Goal: Task Accomplishment & Management: Manage account settings

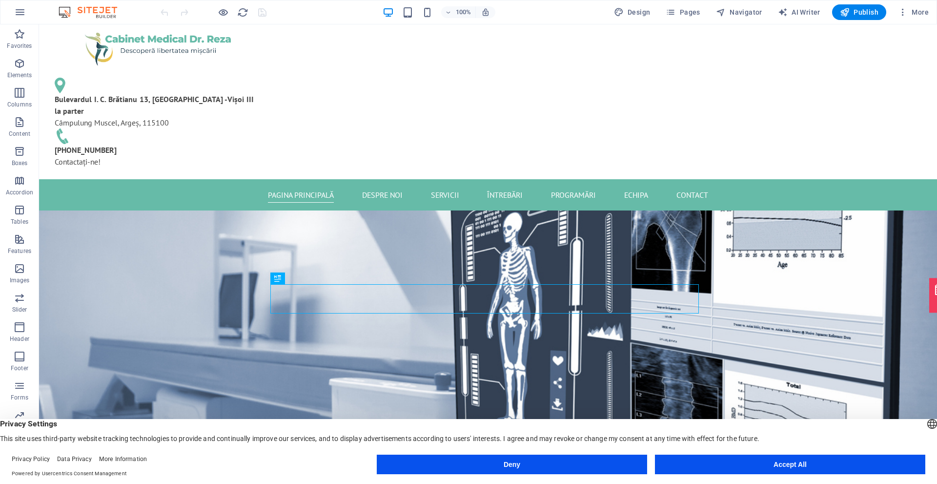
click at [744, 460] on button "Accept All" at bounding box center [790, 464] width 270 height 20
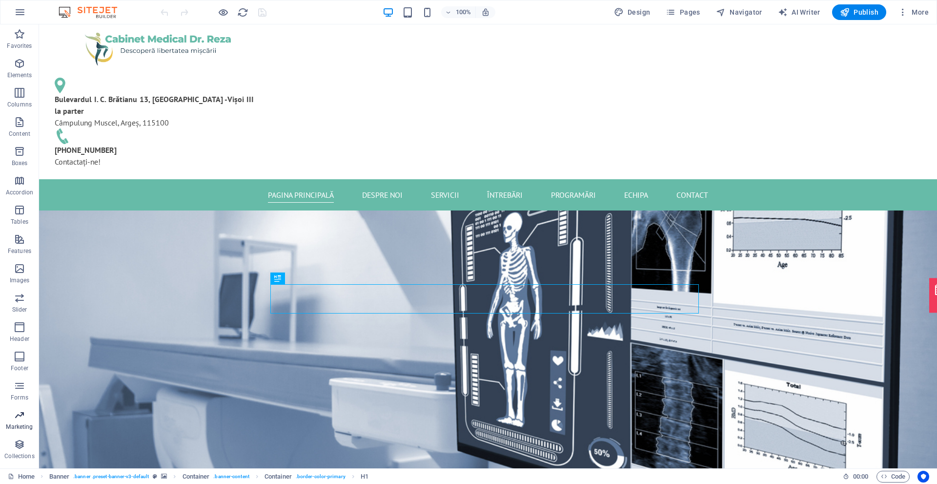
click at [19, 420] on icon "button" at bounding box center [20, 415] width 12 height 12
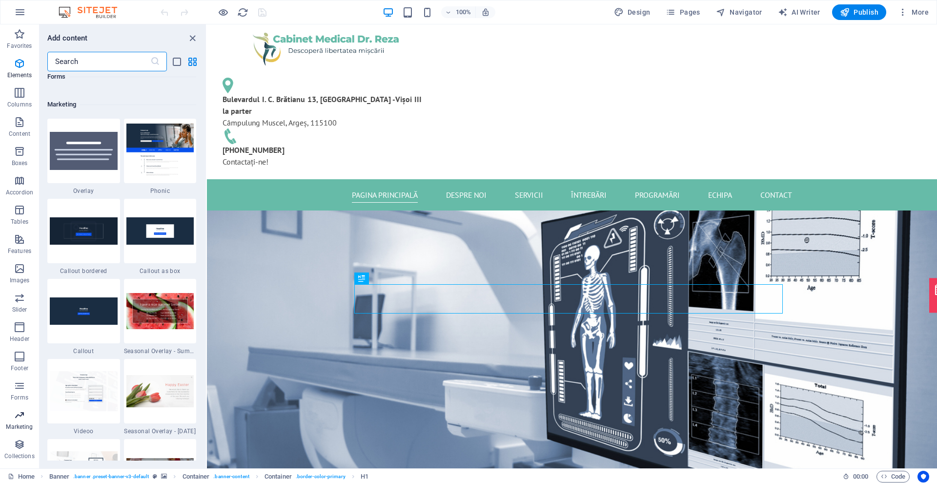
scroll to position [7949, 0]
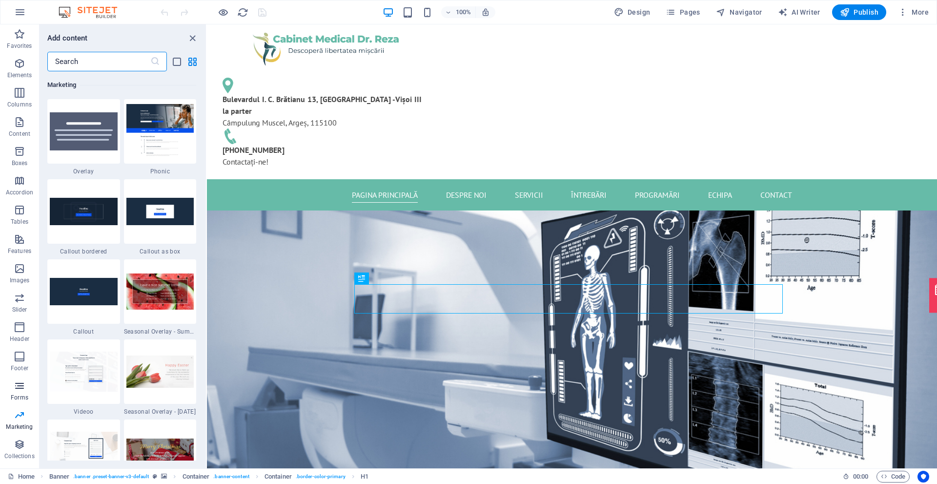
click at [13, 391] on span "Forms" at bounding box center [19, 391] width 39 height 23
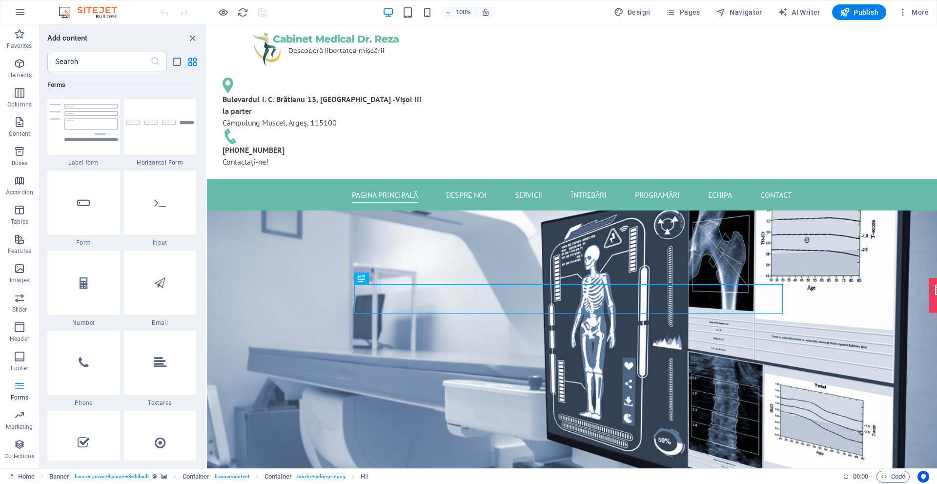
scroll to position [7125, 0]
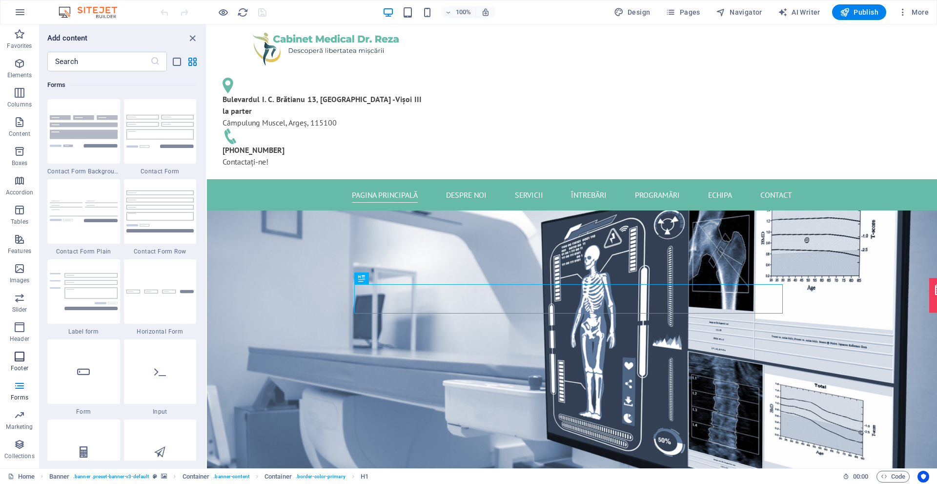
click at [15, 367] on p "Footer" at bounding box center [20, 368] width 18 height 8
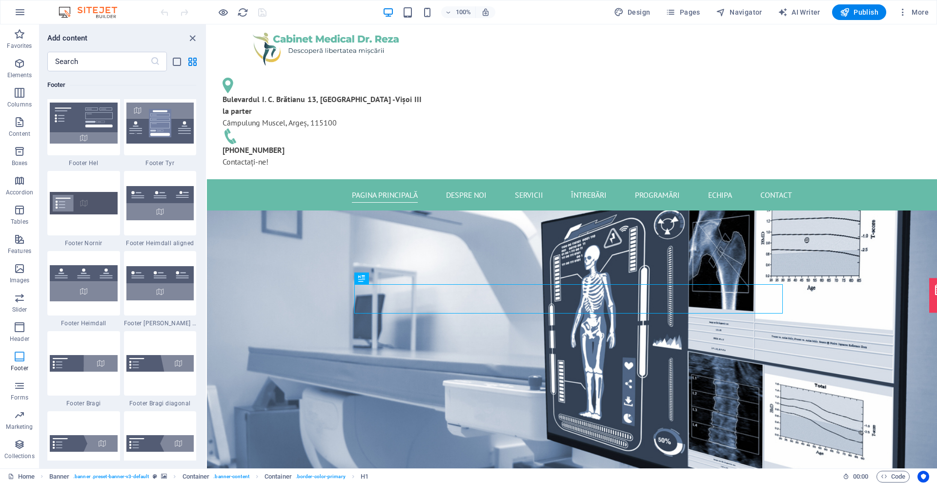
scroll to position [6461, 0]
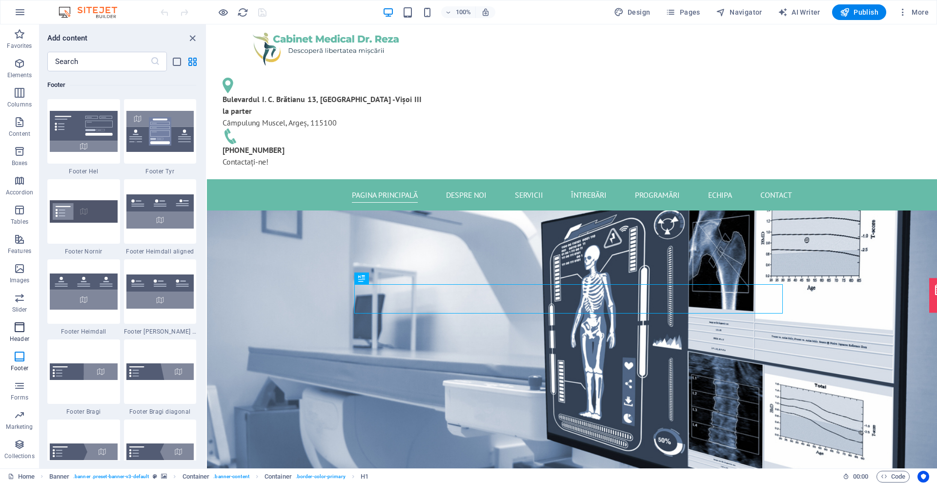
click at [16, 337] on p "Header" at bounding box center [20, 339] width 20 height 8
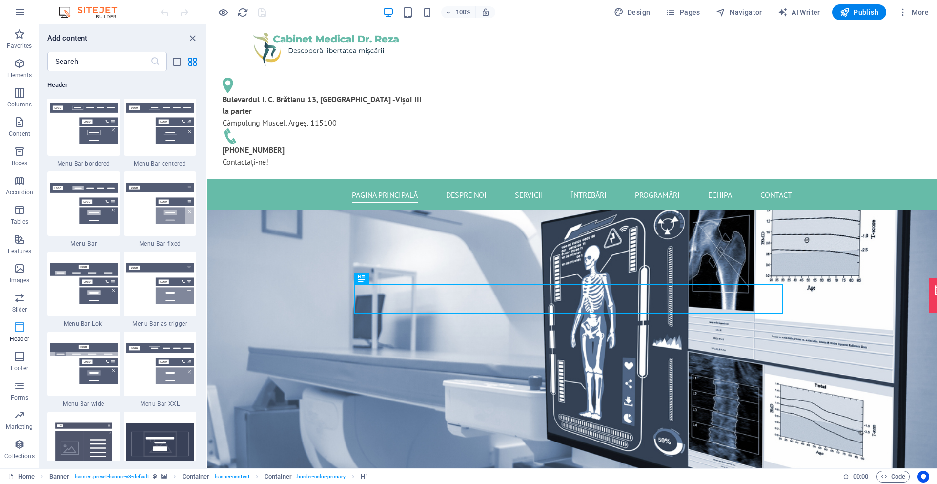
scroll to position [5876, 0]
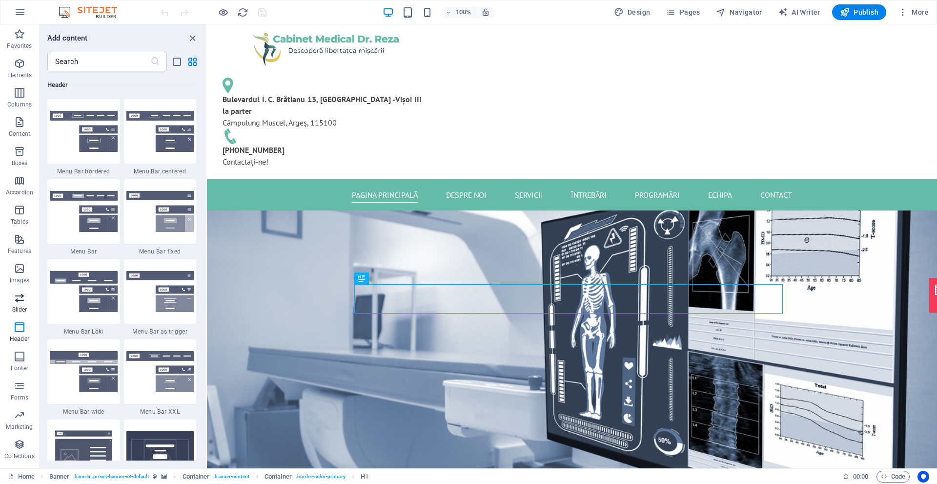
click at [18, 305] on span "Slider" at bounding box center [19, 303] width 39 height 23
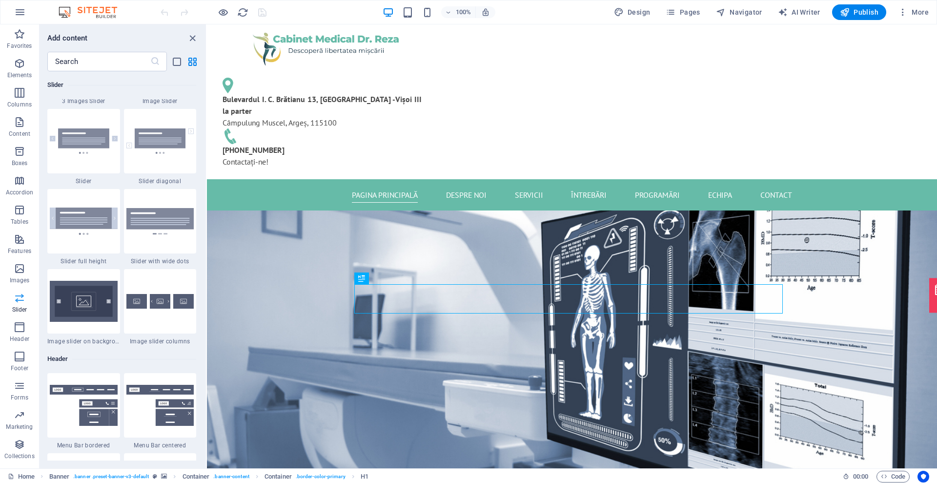
scroll to position [5532, 0]
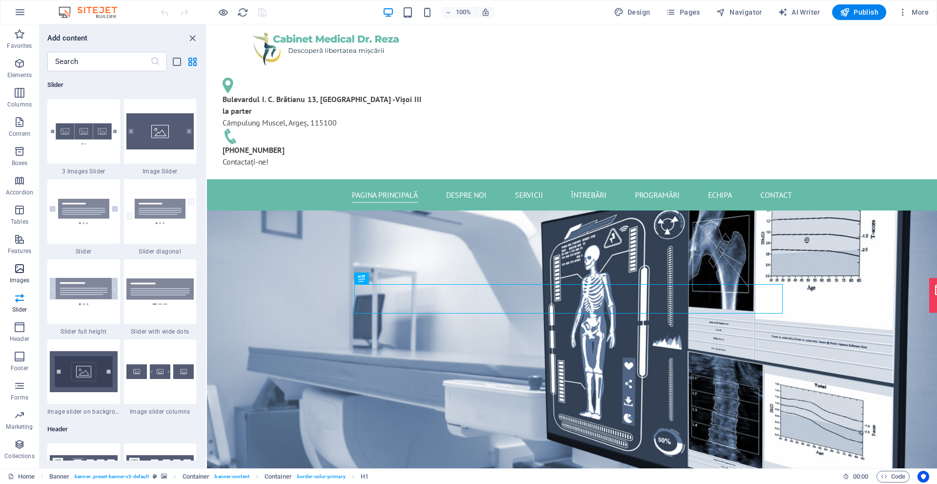
click at [26, 278] on p "Images" at bounding box center [20, 280] width 20 height 8
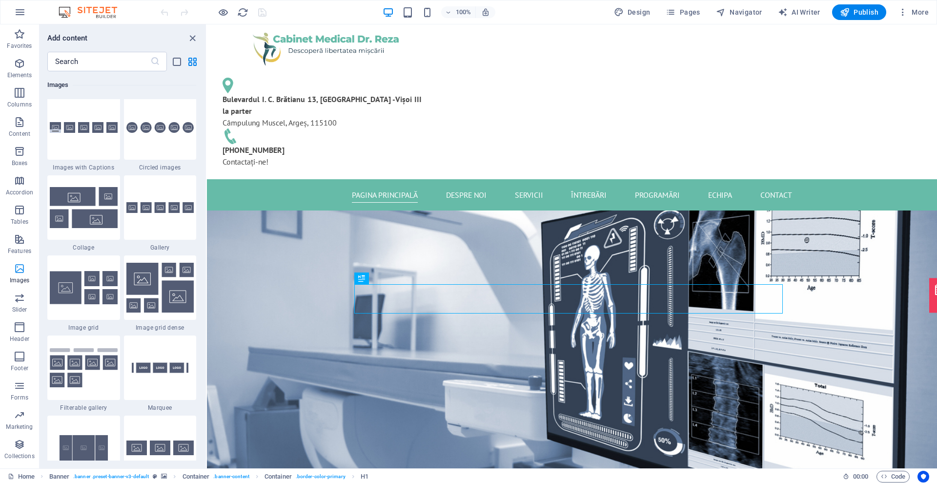
scroll to position [4948, 0]
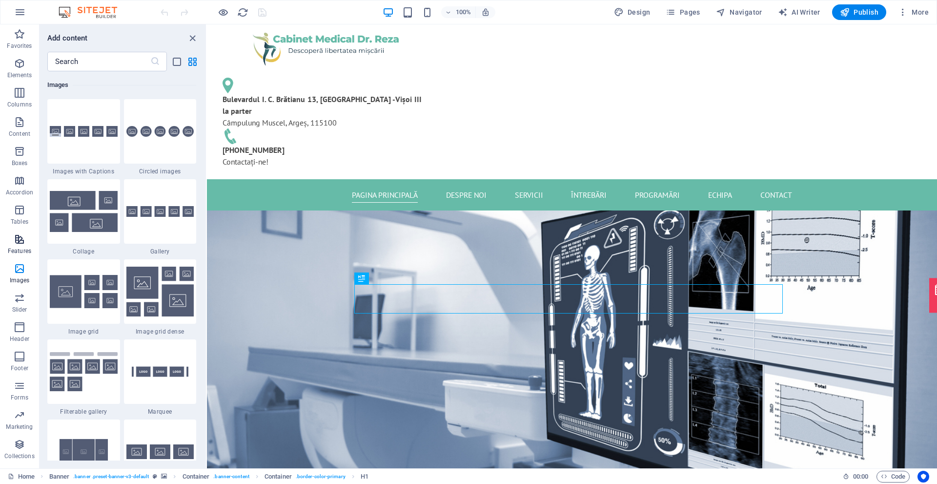
click at [26, 238] on span "Features" at bounding box center [19, 244] width 39 height 23
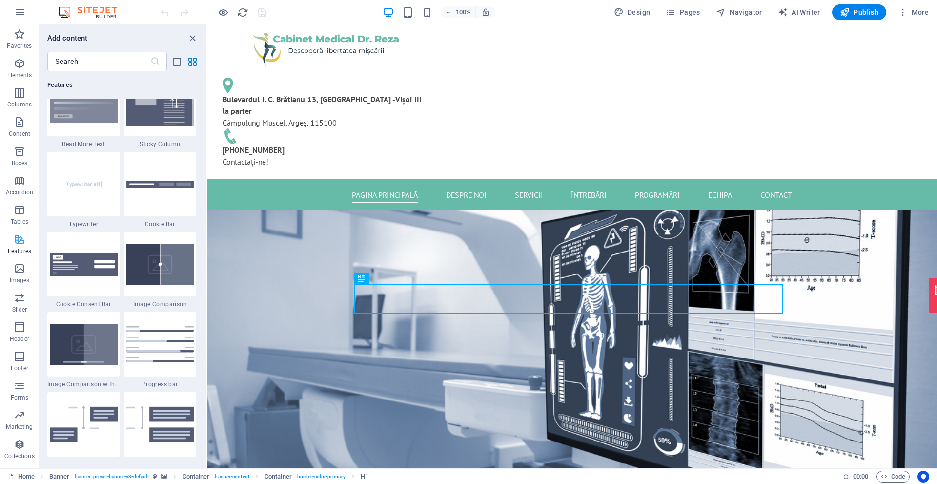
scroll to position [3804, 0]
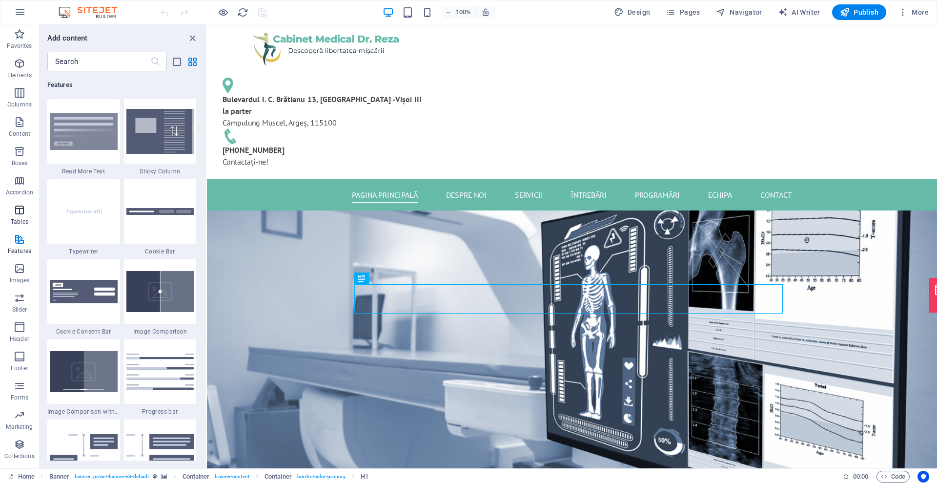
click at [23, 215] on icon "button" at bounding box center [20, 210] width 12 height 12
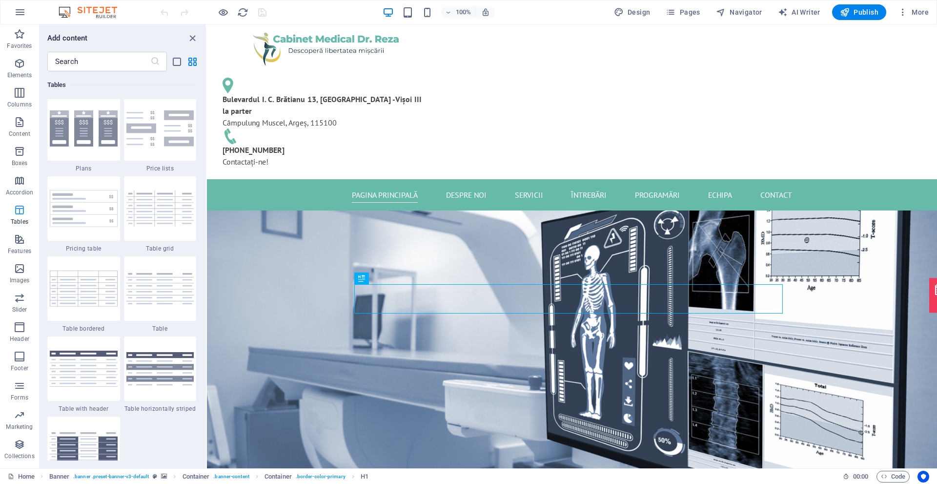
scroll to position [3380, 0]
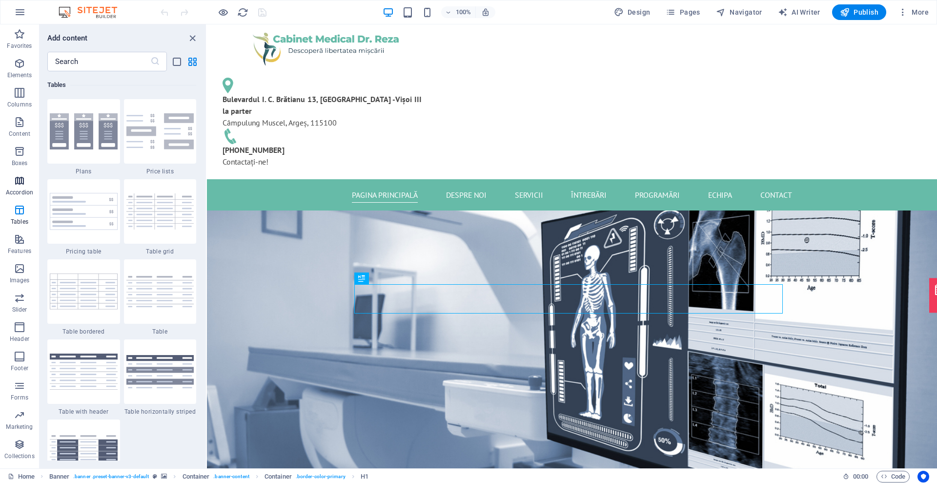
click at [23, 183] on icon "button" at bounding box center [20, 181] width 12 height 12
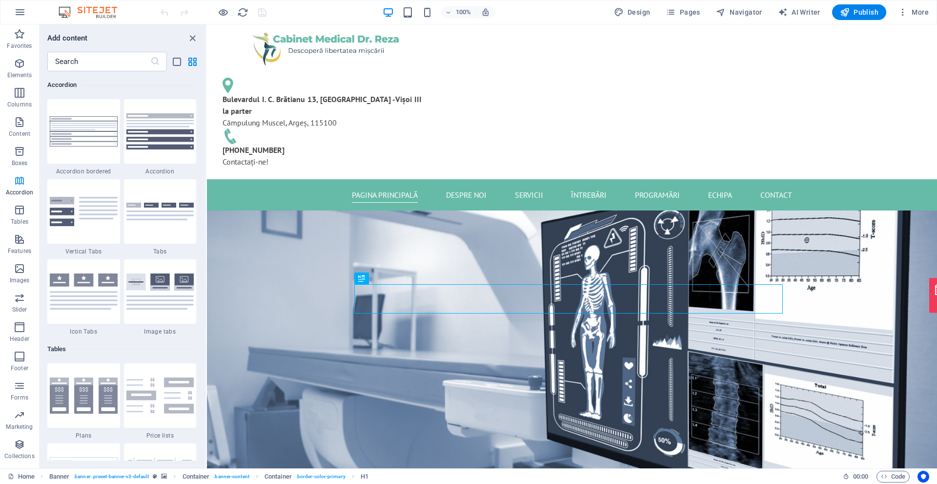
scroll to position [3116, 0]
click at [23, 159] on span "Boxes" at bounding box center [19, 156] width 39 height 23
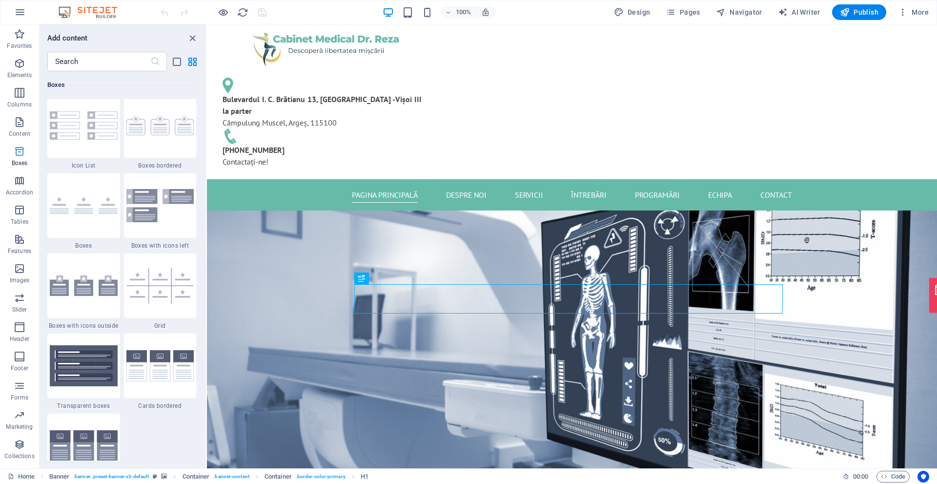
scroll to position [2692, 0]
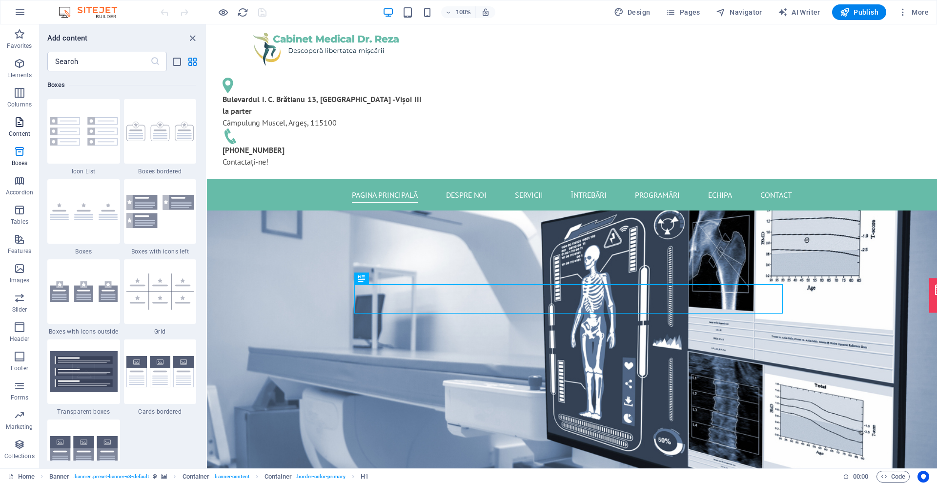
click at [15, 128] on span "Content" at bounding box center [19, 127] width 39 height 23
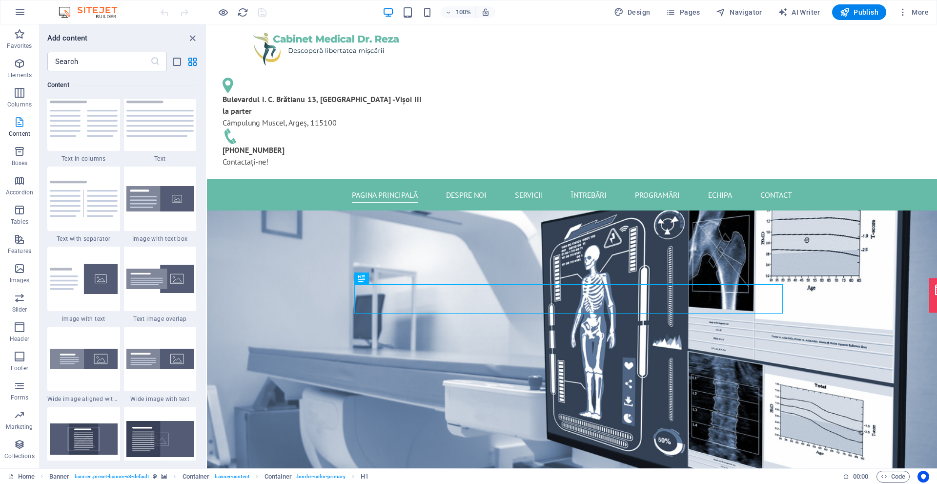
scroll to position [1707, 0]
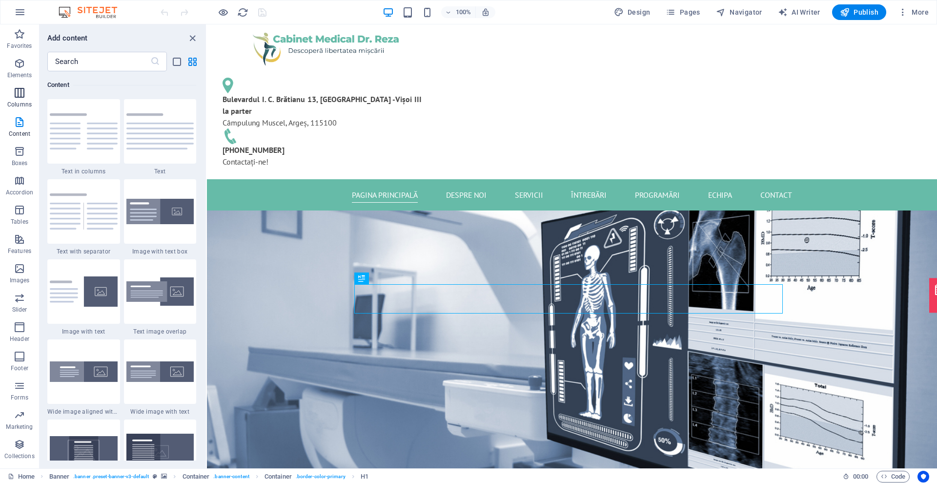
click at [18, 101] on p "Columns" at bounding box center [19, 105] width 24 height 8
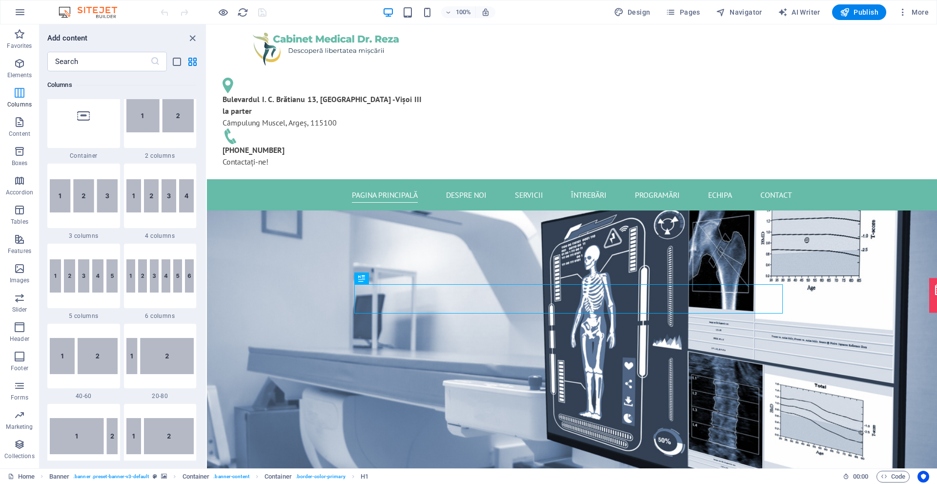
scroll to position [483, 0]
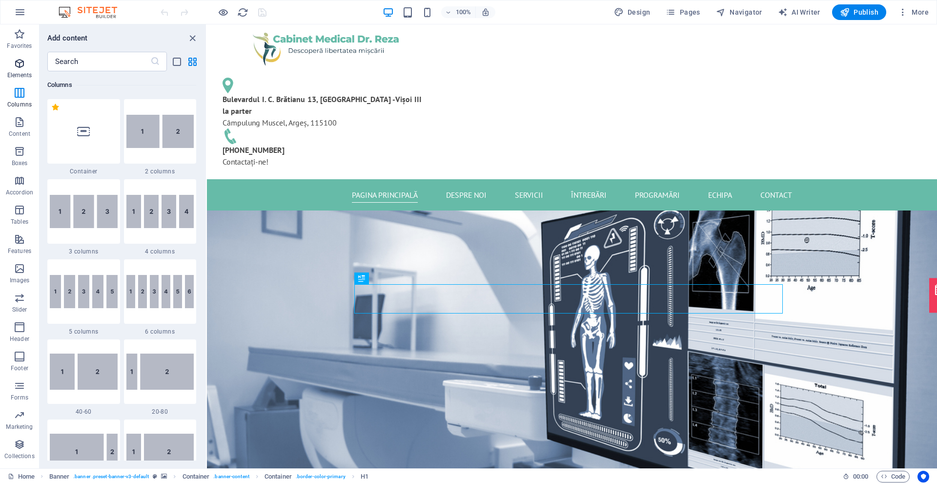
click at [22, 66] on icon "button" at bounding box center [20, 64] width 12 height 12
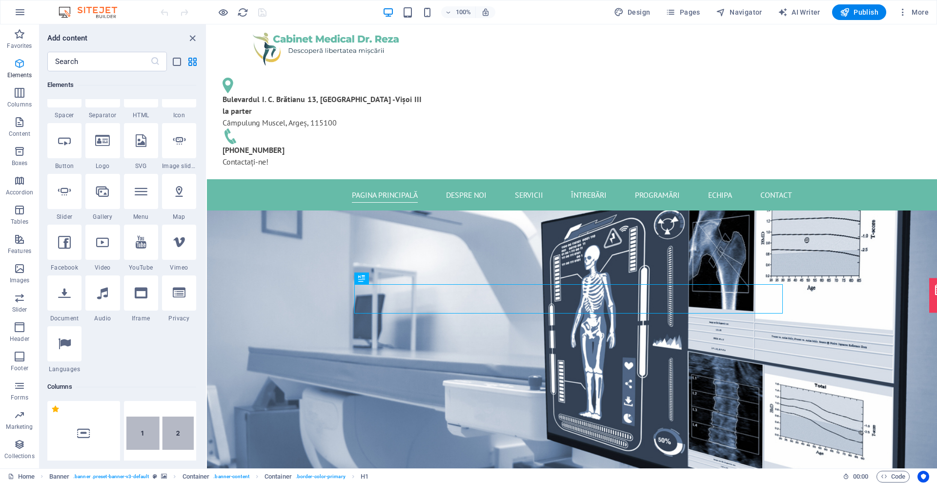
scroll to position [104, 0]
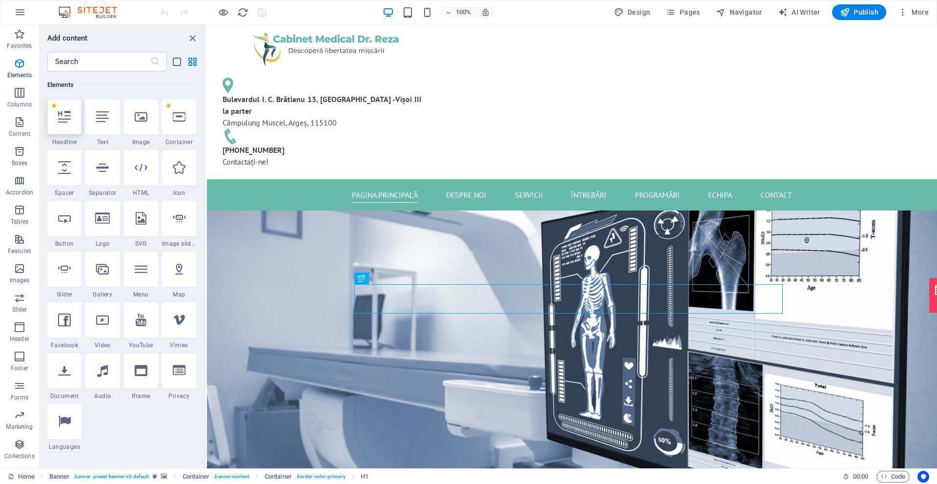
click at [62, 115] on icon at bounding box center [64, 116] width 13 height 13
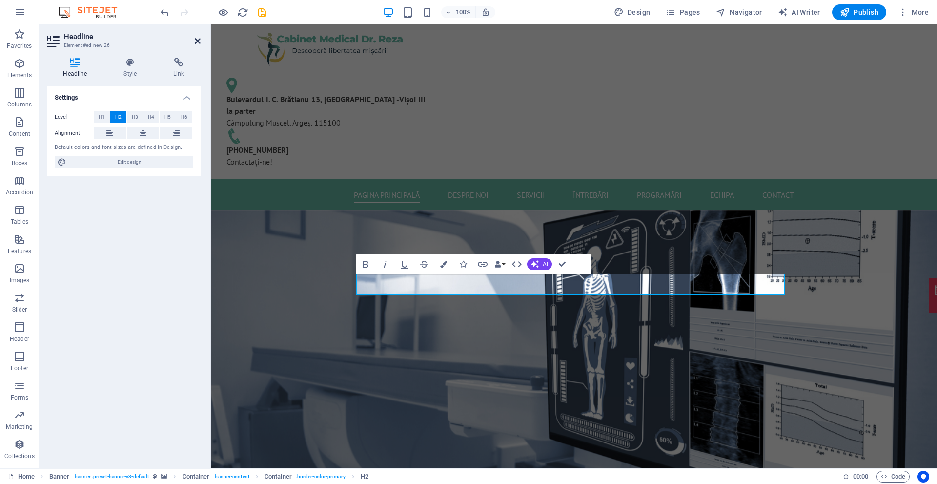
click at [200, 41] on icon at bounding box center [198, 41] width 6 height 8
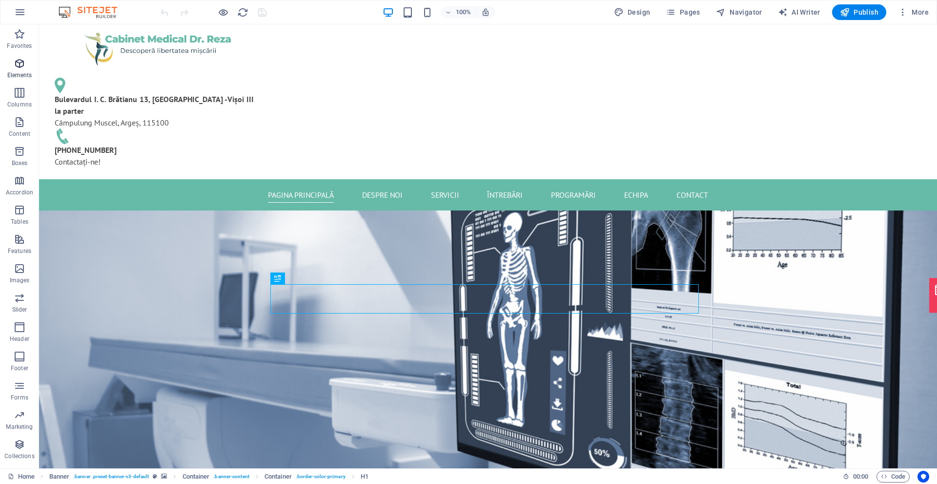
click at [17, 66] on icon "button" at bounding box center [20, 64] width 12 height 12
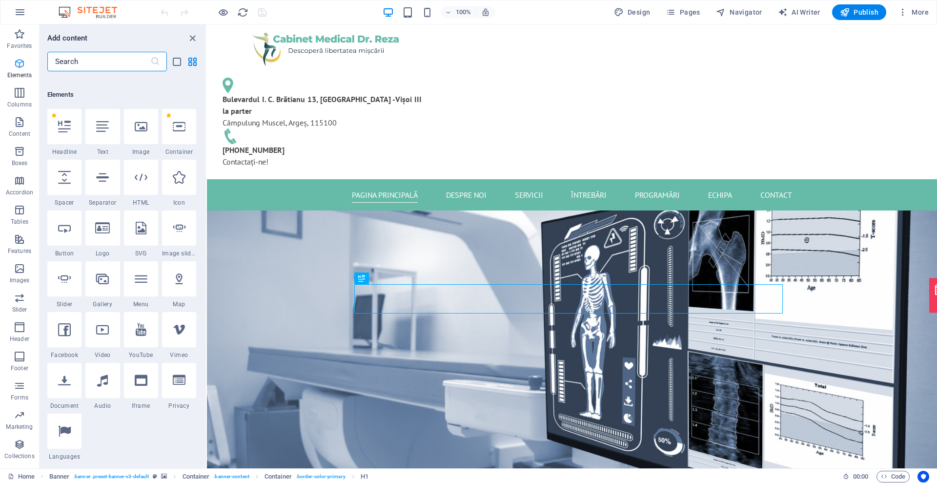
scroll to position [104, 0]
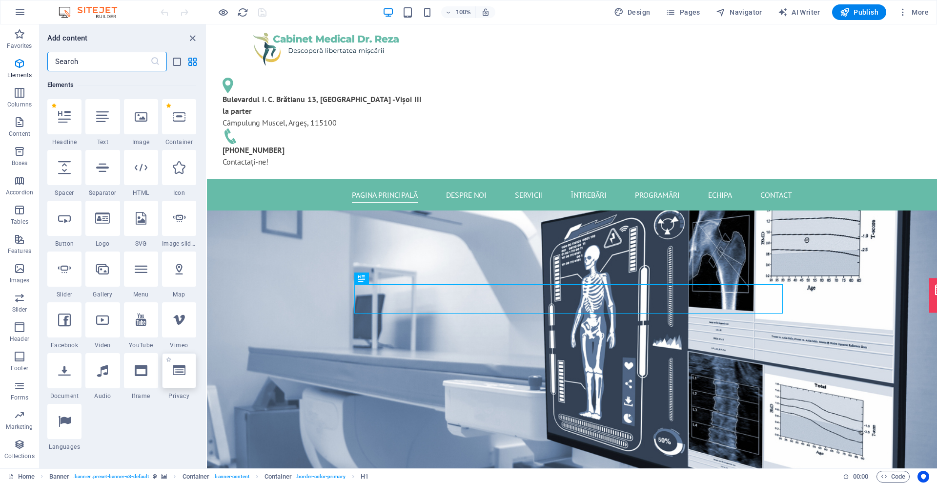
click at [181, 375] on icon at bounding box center [179, 370] width 13 height 13
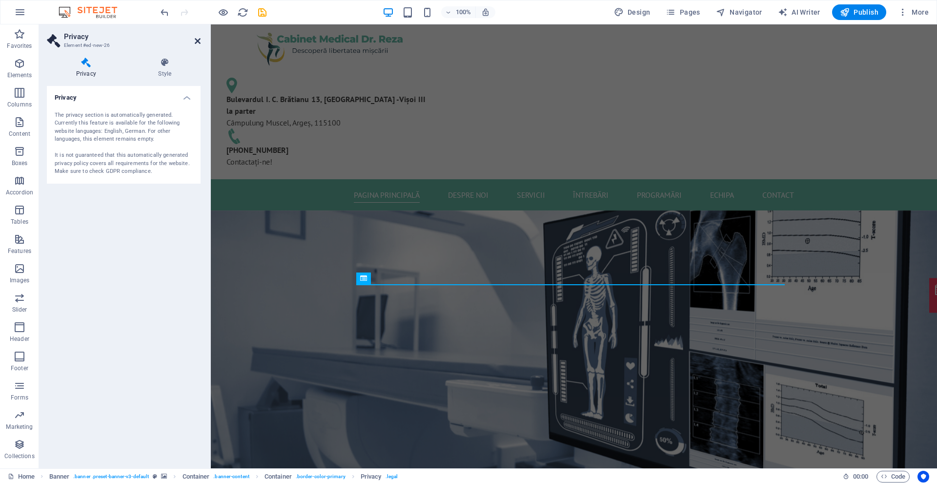
click at [197, 41] on icon at bounding box center [198, 41] width 6 height 8
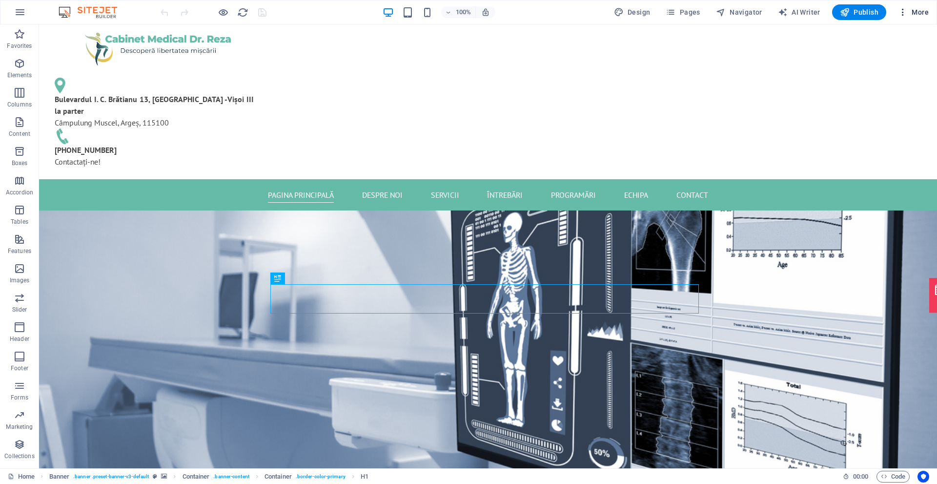
click at [916, 9] on span "More" at bounding box center [913, 12] width 31 height 10
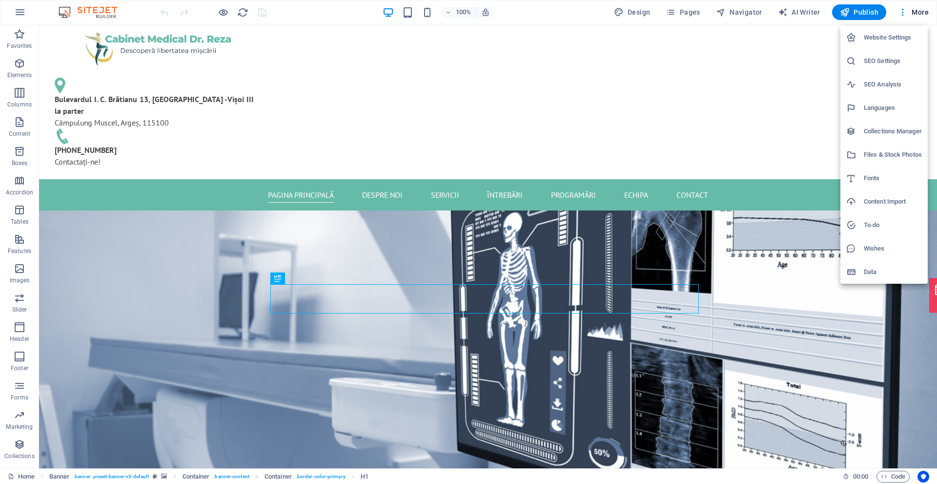
click at [892, 37] on h6 "Website Settings" at bounding box center [893, 38] width 58 height 12
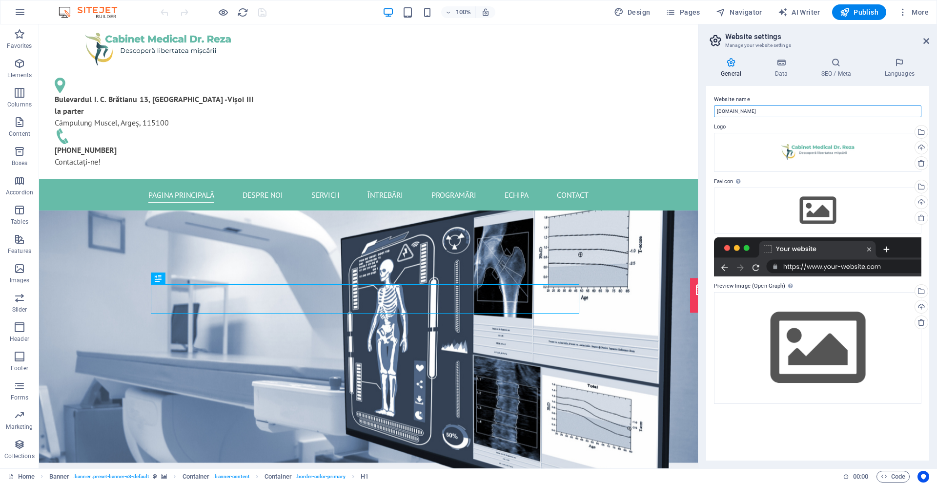
click at [783, 109] on input "[DOMAIN_NAME]" at bounding box center [817, 111] width 207 height 12
type input "d"
type input "Cabinet Dr Reza"
click at [866, 15] on span "Publish" at bounding box center [859, 12] width 39 height 10
